Goal: Task Accomplishment & Management: Use online tool/utility

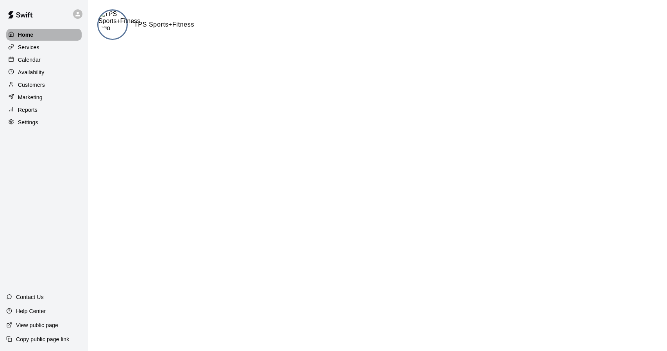
click at [54, 33] on div "Home" at bounding box center [43, 35] width 75 height 12
click at [124, 16] on img at bounding box center [120, 21] width 42 height 21
click at [111, 29] on img at bounding box center [120, 21] width 42 height 21
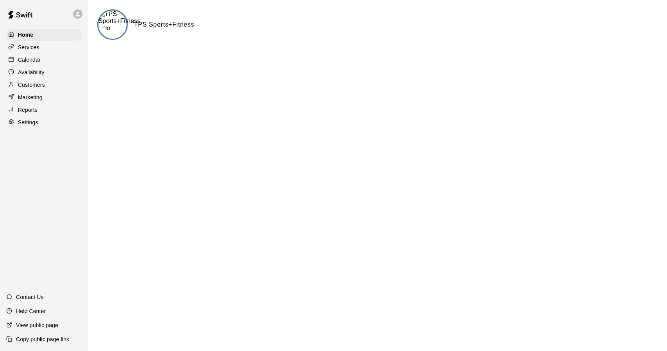
click at [111, 29] on img at bounding box center [120, 21] width 42 height 21
click at [156, 27] on h6 "TPS Sports+Fitness" at bounding box center [164, 25] width 60 height 10
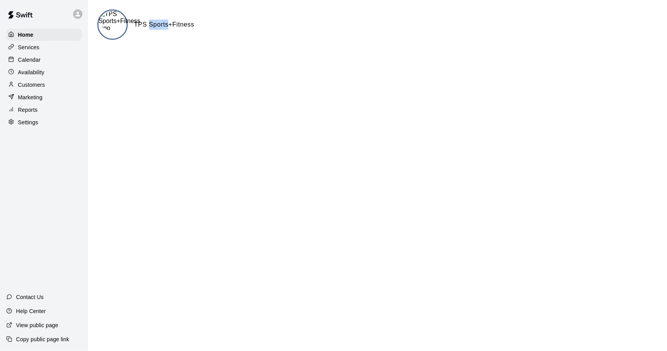
click at [156, 27] on h6 "TPS Sports+Fitness" at bounding box center [164, 25] width 60 height 10
click at [49, 48] on div "Services" at bounding box center [43, 47] width 75 height 12
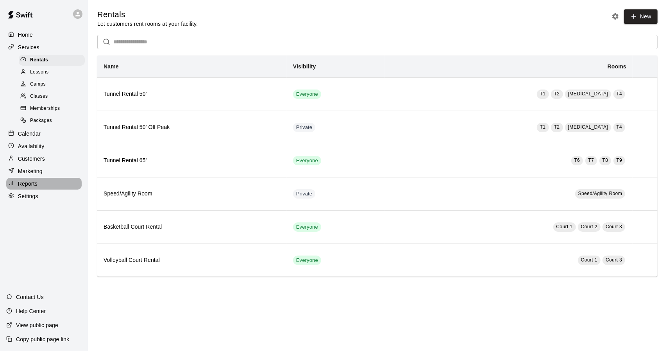
click at [29, 190] on div "Reports" at bounding box center [43, 184] width 75 height 12
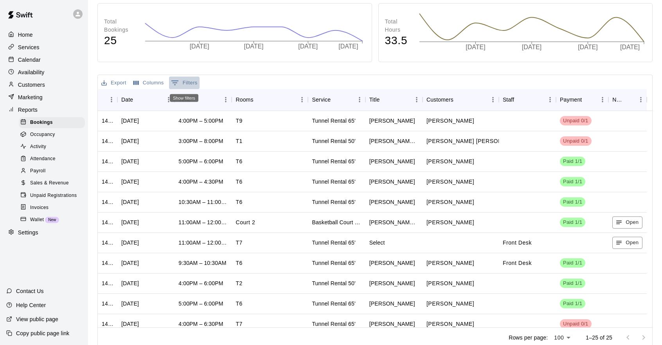
click at [191, 83] on button "0 Filters" at bounding box center [184, 83] width 30 height 13
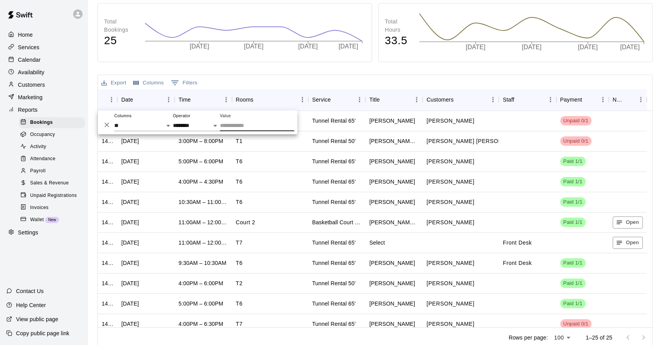
click at [237, 79] on div "Export Columns 0 Filters" at bounding box center [375, 82] width 554 height 14
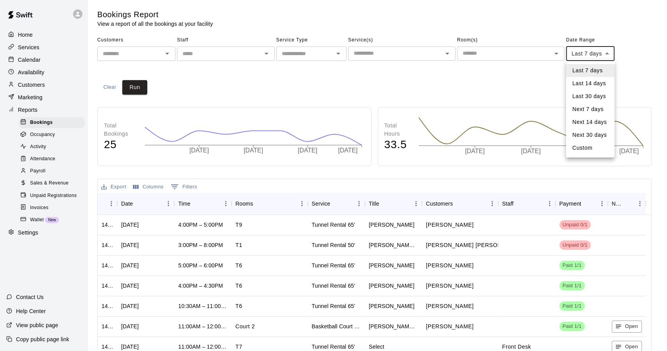
click at [608, 55] on body "Home Services Calendar Availability Customers Marketing Reports Bookings Occupa…" at bounding box center [333, 227] width 667 height 455
click at [579, 151] on li "Custom" at bounding box center [591, 148] width 48 height 13
type input "******"
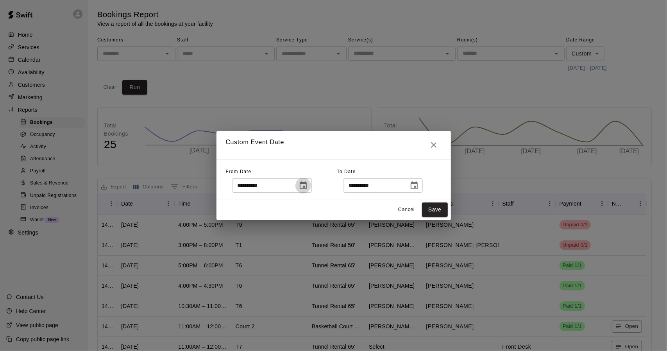
click at [311, 186] on button "Choose date, selected date is Sep 8, 2025" at bounding box center [304, 186] width 16 height 16
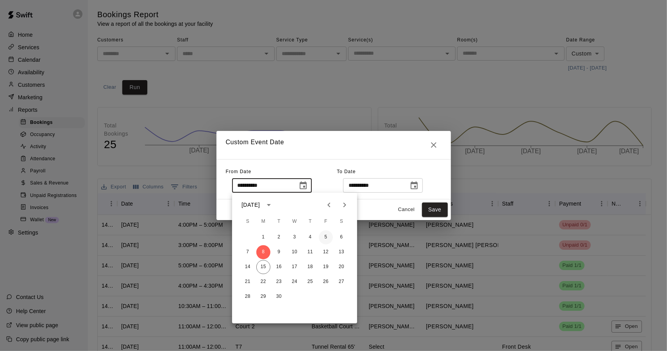
click at [325, 236] on button "5" at bounding box center [326, 237] width 14 height 14
type input "**********"
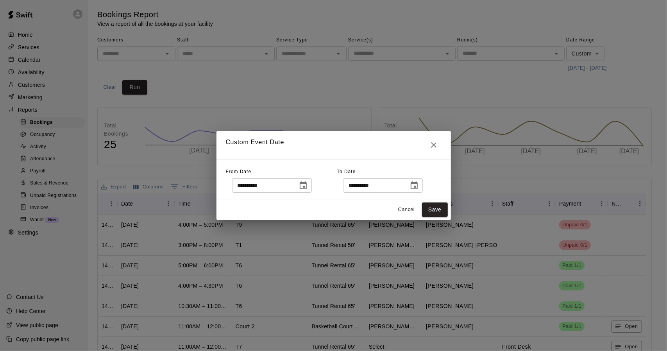
click at [418, 186] on icon "Choose date, selected date is Sep 15, 2025" at bounding box center [414, 185] width 7 height 8
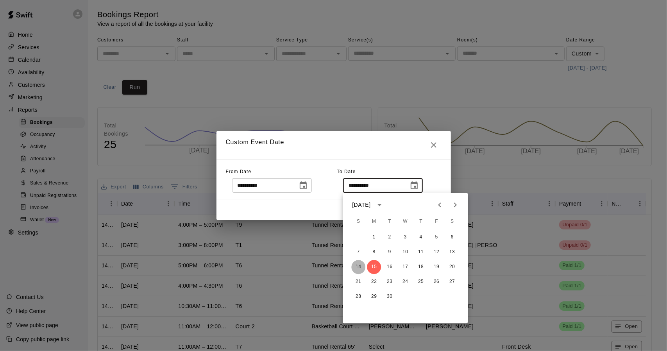
click at [360, 268] on button "14" at bounding box center [358, 267] width 14 height 14
type input "**********"
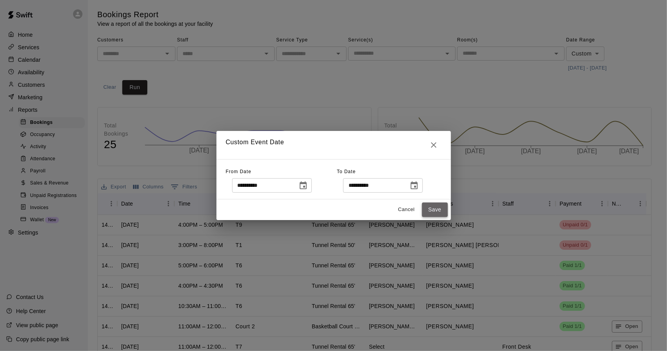
click at [436, 210] on button "Save" at bounding box center [435, 210] width 26 height 14
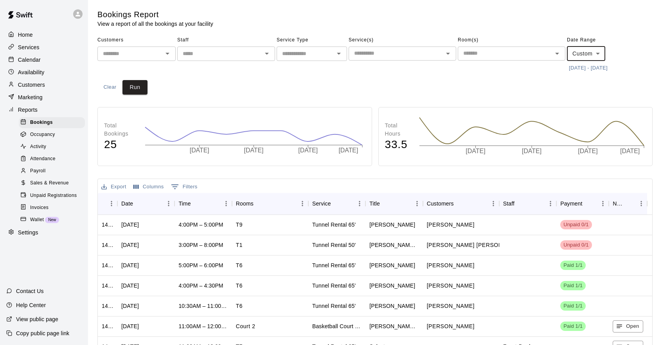
scroll to position [5, 0]
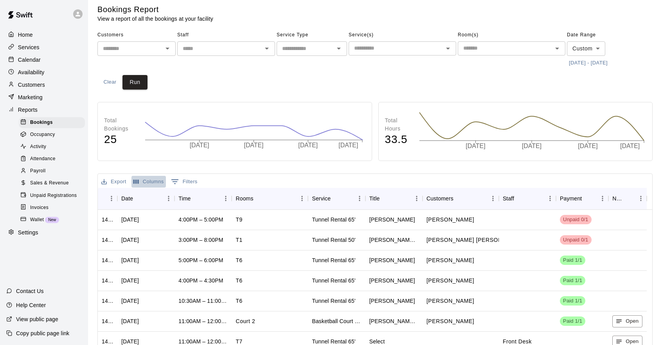
click at [154, 182] on button "Columns" at bounding box center [148, 182] width 34 height 12
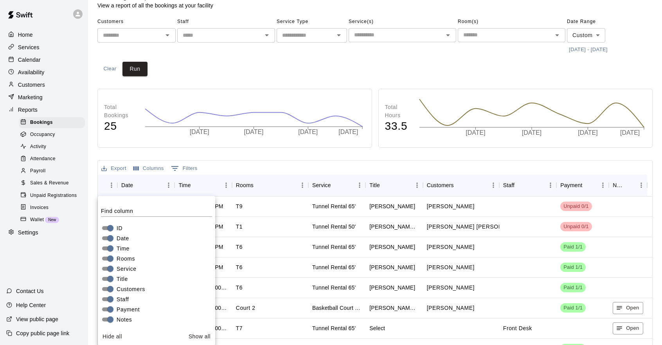
click at [136, 228] on div "ID" at bounding box center [158, 228] width 114 height 10
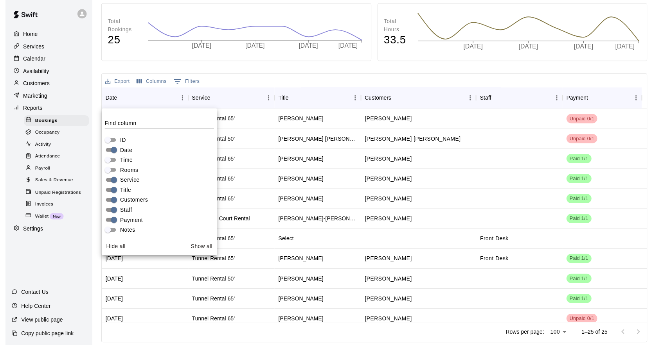
scroll to position [110, 0]
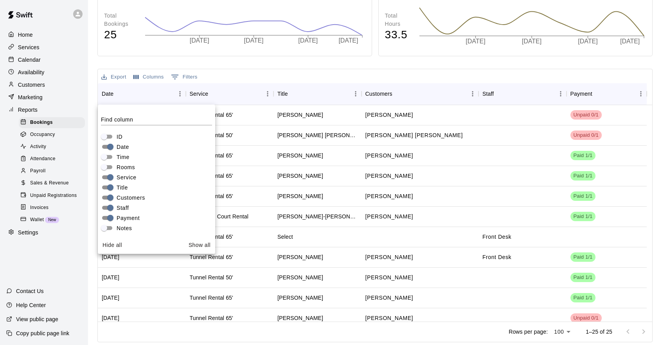
click at [127, 208] on span "Staff" at bounding box center [123, 208] width 12 height 8
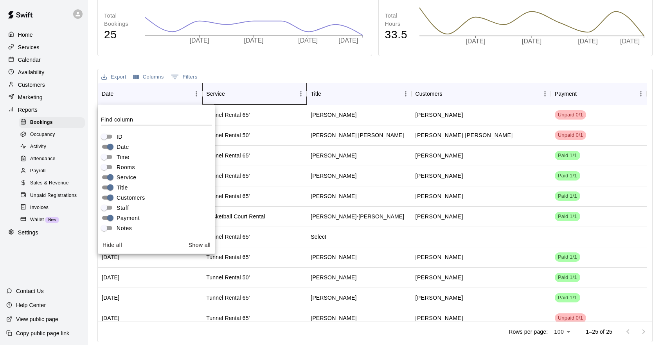
click at [270, 83] on div "Service" at bounding box center [250, 94] width 89 height 22
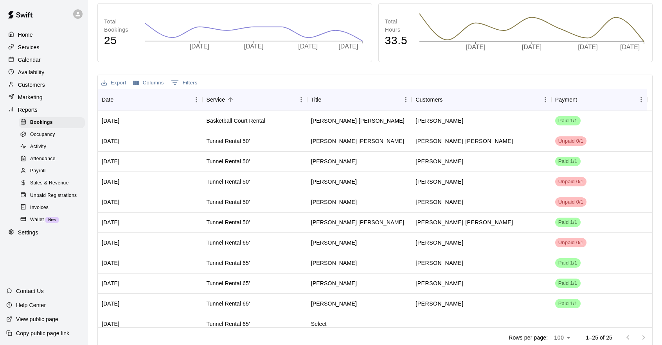
click at [267, 75] on div "Export Columns 0 Filters" at bounding box center [375, 82] width 554 height 14
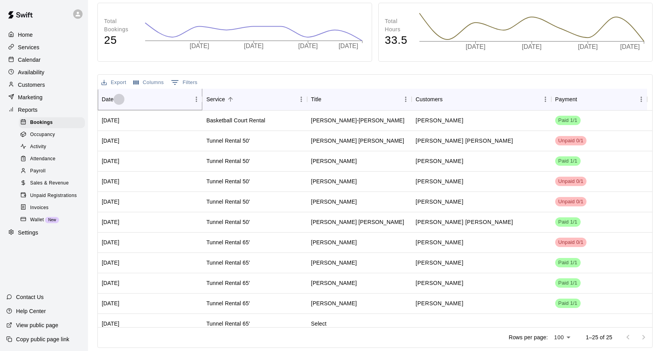
click at [120, 95] on button "Sort" at bounding box center [118, 99] width 11 height 11
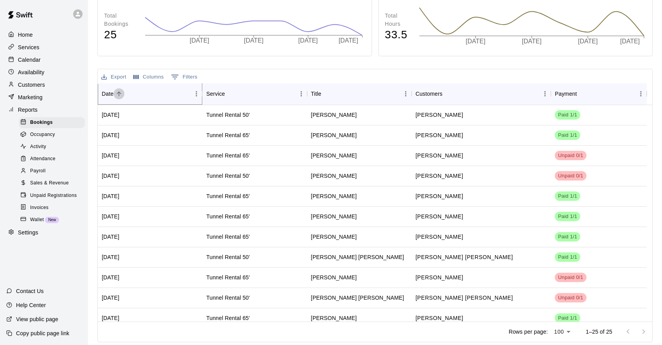
click at [120, 95] on icon "Sort" at bounding box center [118, 93] width 7 height 7
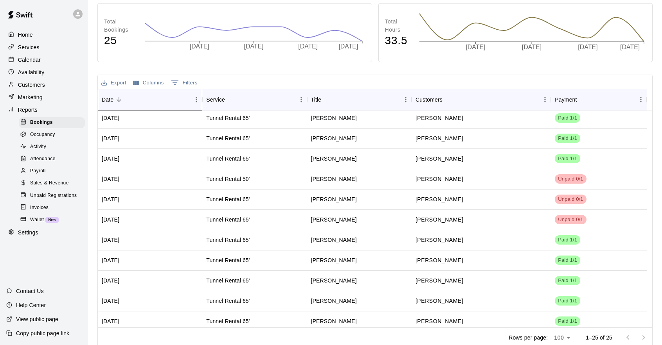
scroll to position [0, 0]
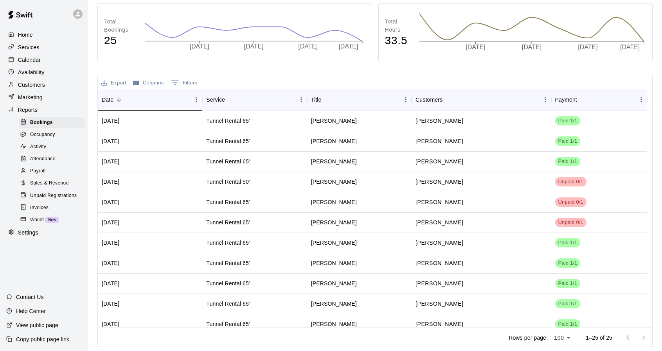
click at [108, 100] on div "Date" at bounding box center [108, 100] width 12 height 22
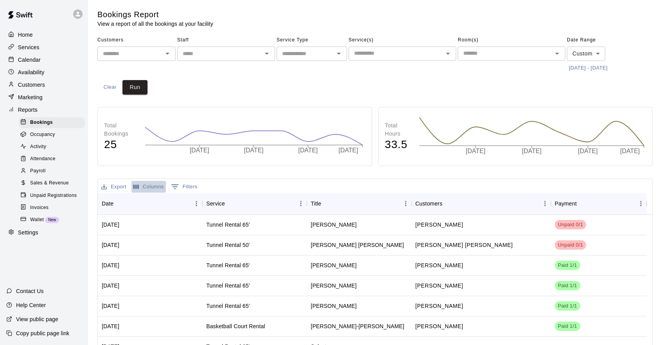
click at [149, 186] on button "Columns" at bounding box center [148, 187] width 34 height 12
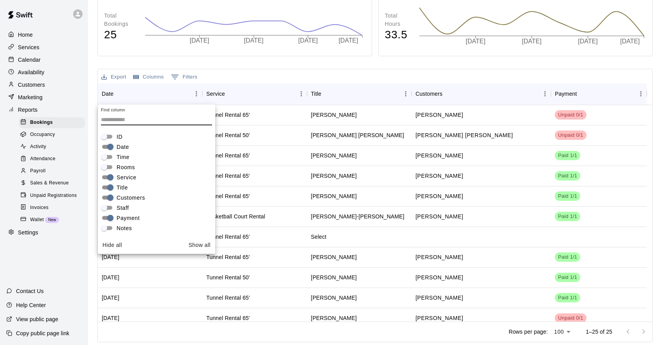
click at [133, 220] on span "Payment" at bounding box center [128, 218] width 23 height 8
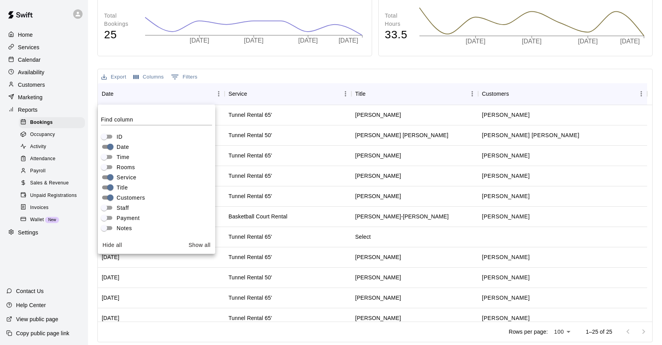
click at [133, 220] on span "Payment" at bounding box center [128, 218] width 23 height 8
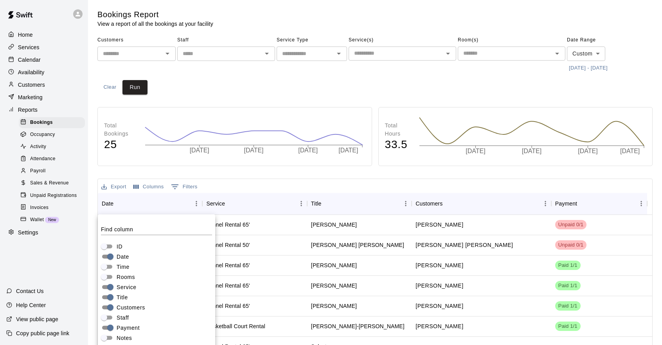
click at [61, 187] on span "Sales & Revenue" at bounding box center [49, 183] width 39 height 8
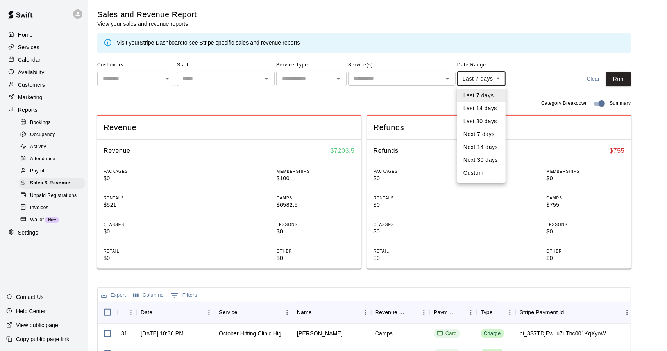
click at [498, 81] on body "Home Services Calendar Availability Customers Marketing Reports Bookings Occupa…" at bounding box center [333, 282] width 667 height 564
click at [477, 174] on li "Custom" at bounding box center [481, 173] width 48 height 13
type input "******"
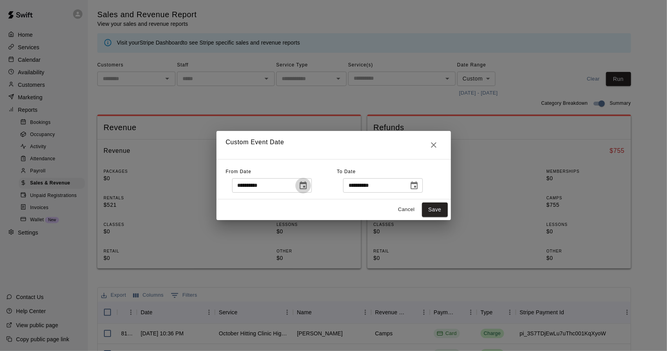
click at [308, 187] on icon "Choose date, selected date is Sep 8, 2025" at bounding box center [303, 185] width 9 height 9
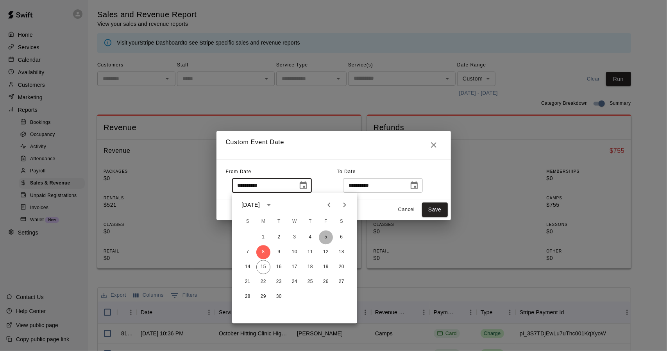
click at [322, 240] on button "5" at bounding box center [326, 237] width 14 height 14
type input "**********"
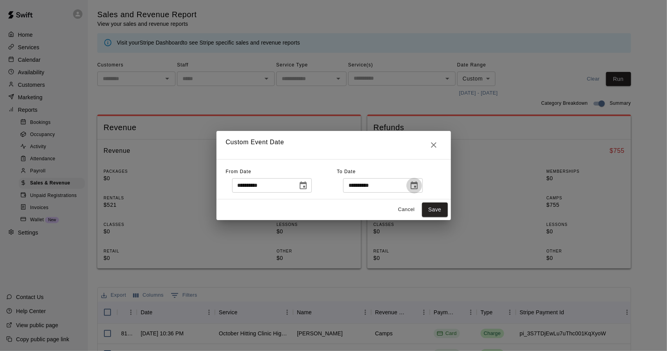
click at [419, 188] on icon "Choose date, selected date is Sep 15, 2025" at bounding box center [414, 185] width 9 height 9
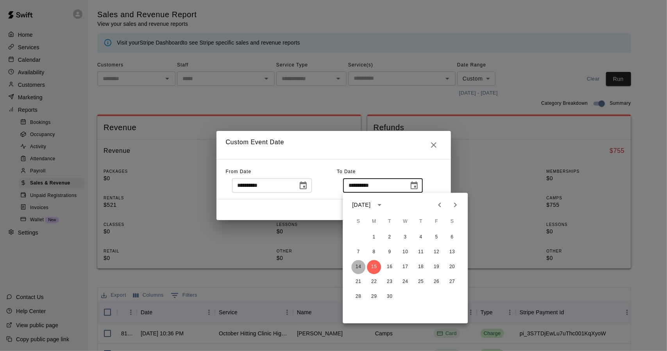
click at [359, 268] on button "14" at bounding box center [358, 267] width 14 height 14
type input "**********"
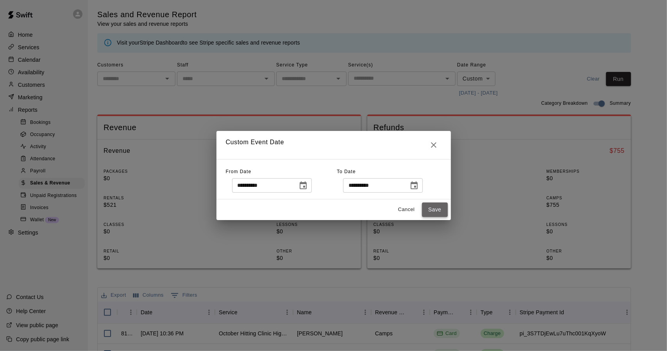
click at [438, 207] on button "Save" at bounding box center [435, 210] width 26 height 14
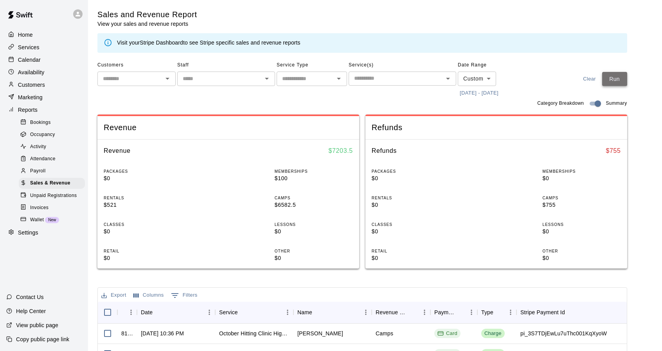
click at [616, 84] on button "Run" at bounding box center [614, 79] width 25 height 14
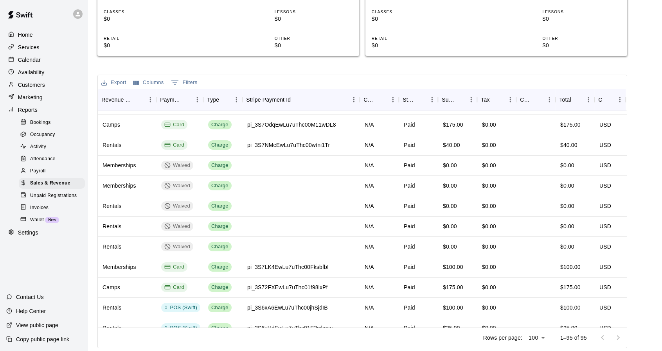
scroll to position [0, 274]
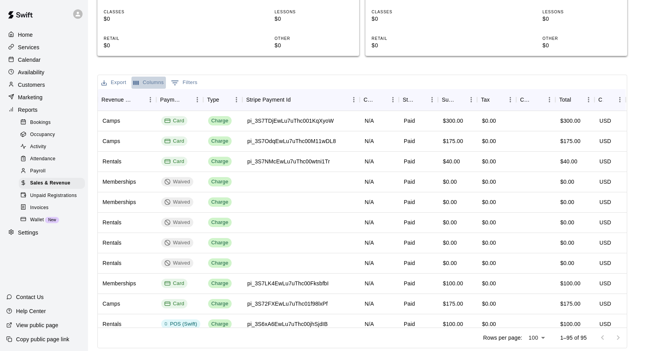
click at [146, 82] on button "Columns" at bounding box center [148, 83] width 34 height 12
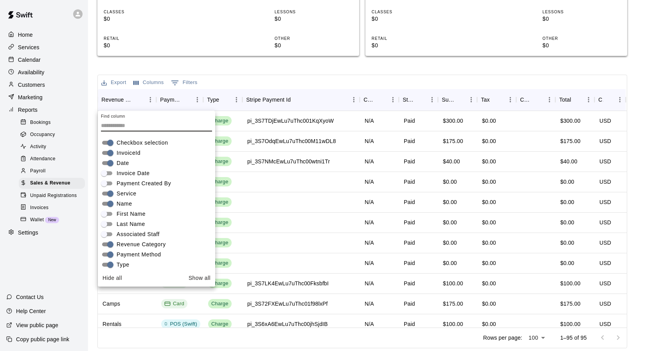
click at [143, 144] on span "Checkbox selection" at bounding box center [142, 143] width 51 height 8
click at [137, 151] on span "InvoiceId" at bounding box center [129, 153] width 24 height 8
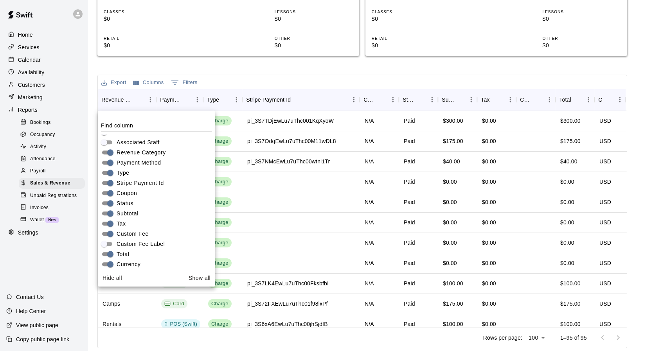
scroll to position [92, 0]
click at [142, 183] on span "Stripe Payment Id" at bounding box center [140, 183] width 47 height 8
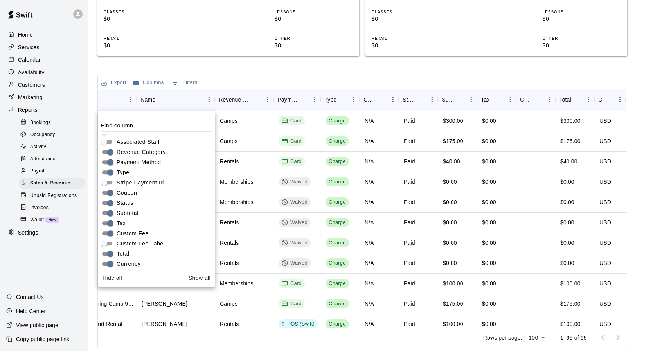
click at [135, 204] on div "Status" at bounding box center [158, 203] width 114 height 10
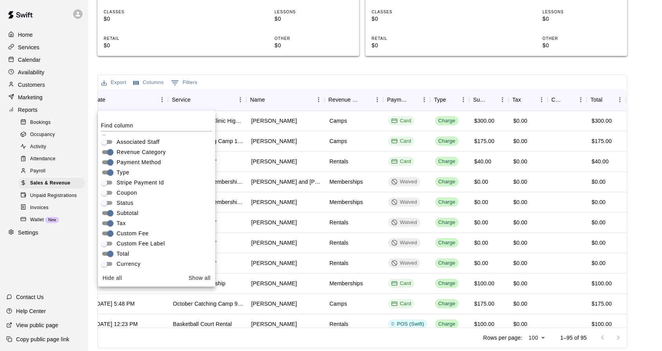
scroll to position [105, 0]
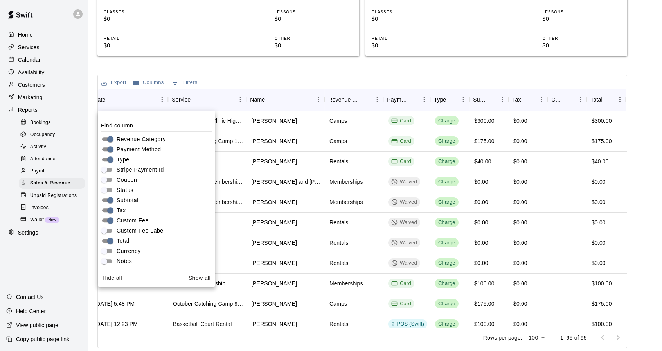
click at [296, 75] on div "Export Columns 0 Filters" at bounding box center [362, 82] width 529 height 14
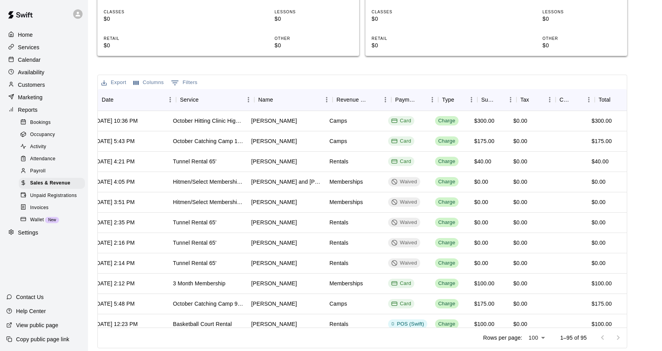
scroll to position [0, 0]
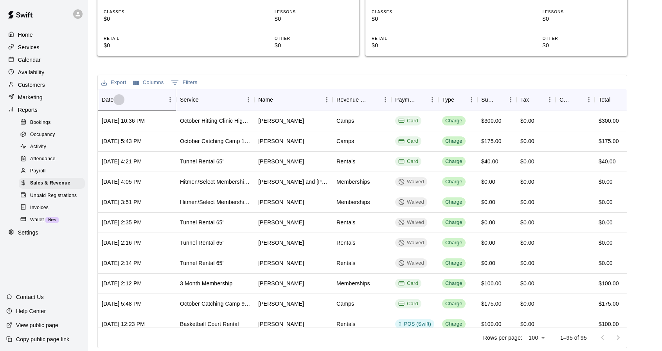
click at [116, 97] on icon "Sort" at bounding box center [118, 99] width 7 height 7
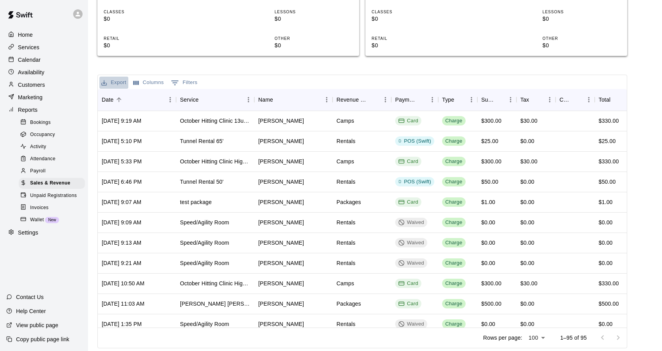
click at [123, 80] on button "Export" at bounding box center [113, 83] width 29 height 12
click at [145, 100] on li "Download as CSV" at bounding box center [129, 98] width 60 height 13
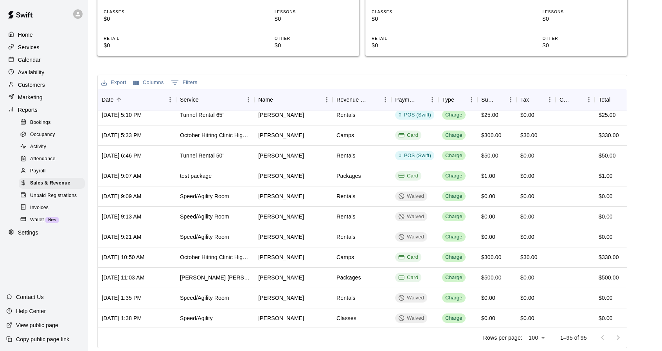
scroll to position [27, 0]
click at [420, 98] on icon "Sort" at bounding box center [420, 99] width 5 height 5
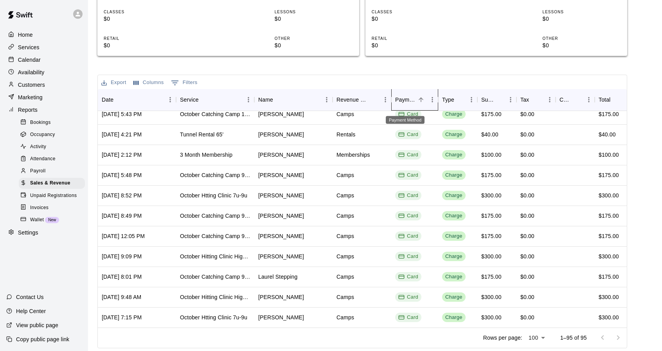
click at [409, 101] on div "Payment Method" at bounding box center [405, 100] width 20 height 22
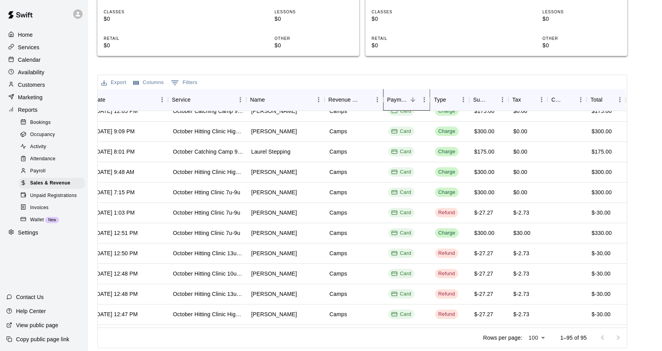
scroll to position [864, 0]
